Goal: Obtain resource: Obtain resource

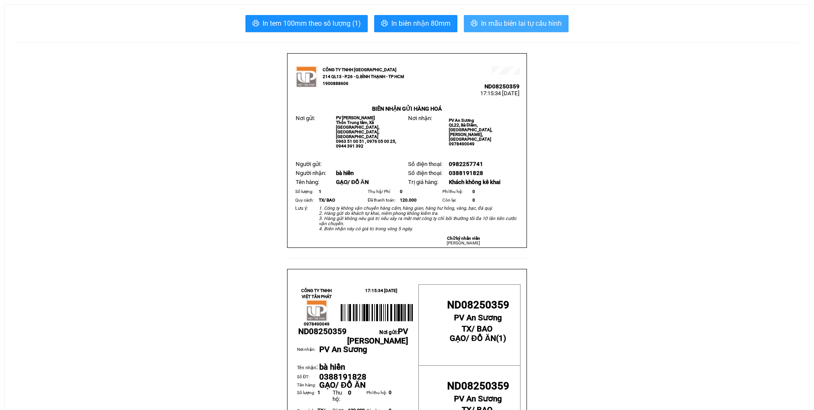
click at [488, 18] on span "In mẫu biên lai tự cấu hình" at bounding box center [521, 23] width 81 height 11
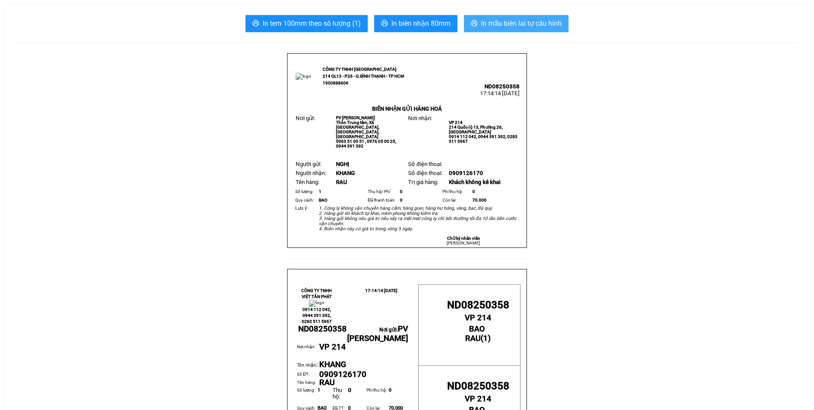
click at [501, 25] on span "In mẫu biên lai tự cấu hình" at bounding box center [521, 23] width 81 height 11
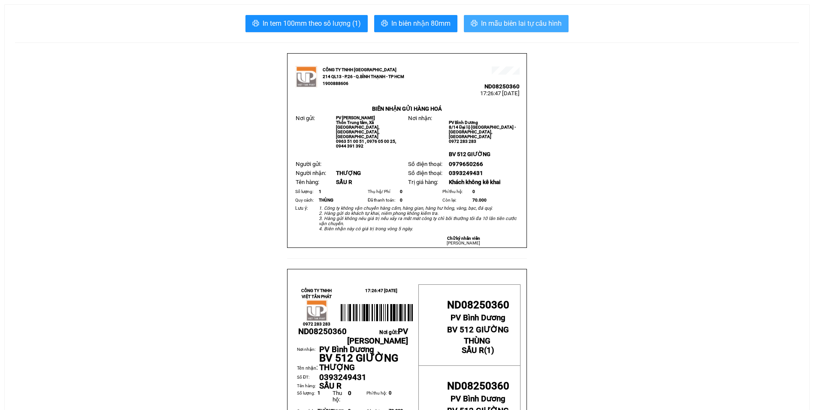
click at [556, 21] on span "In mẫu biên lai tự cấu hình" at bounding box center [521, 23] width 81 height 11
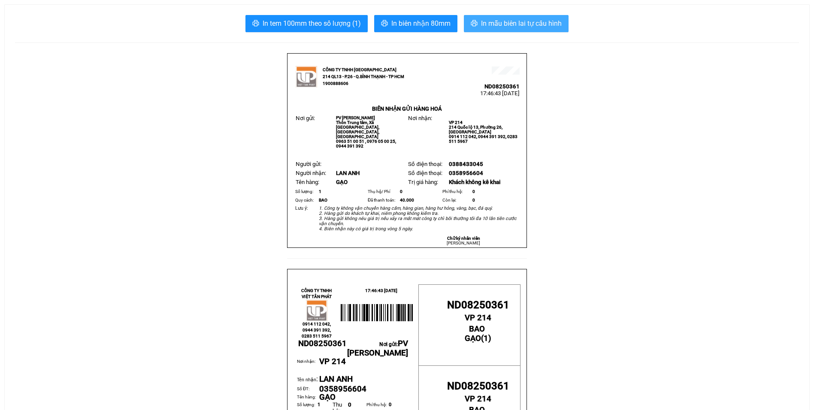
click at [525, 24] on span "In mẫu biên lai tự cấu hình" at bounding box center [521, 23] width 81 height 11
click at [544, 23] on span "In mẫu biên lai tự cấu hình" at bounding box center [521, 23] width 81 height 11
click at [531, 18] on span "In mẫu biên lai tự cấu hình" at bounding box center [521, 23] width 81 height 11
